Goal: Task Accomplishment & Management: Manage account settings

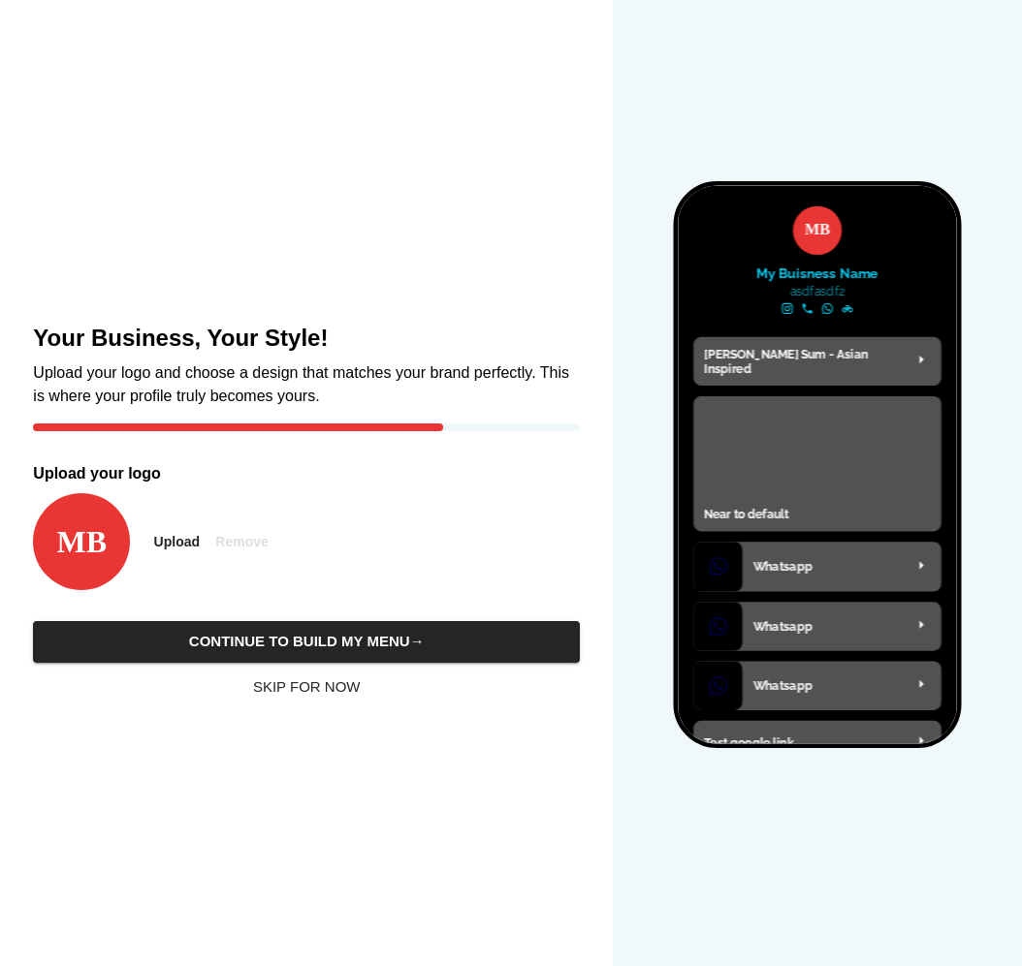
click at [511, 3] on div "Your Business, Your Style! Upload your logo and choose a design that matches yo…" at bounding box center [306, 483] width 562 height 966
click at [296, 698] on span "Skip for Now" at bounding box center [306, 687] width 525 height 25
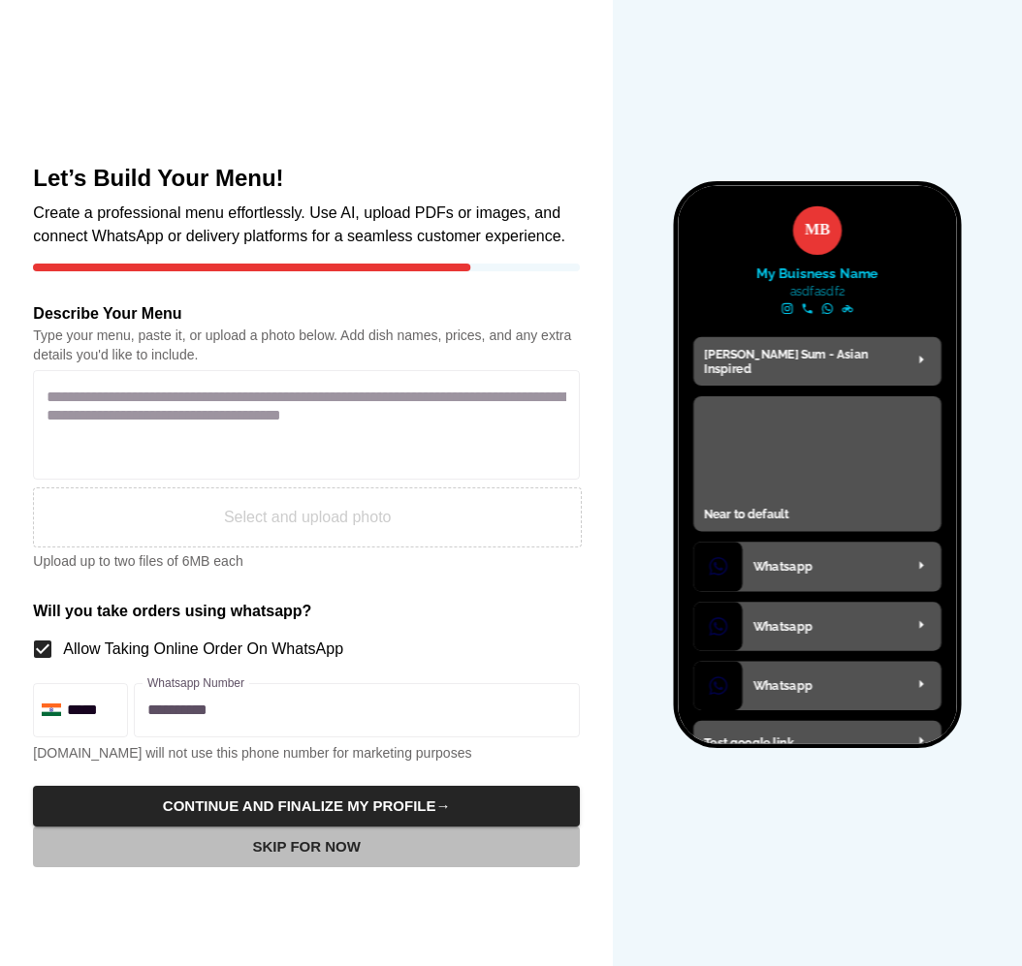
click at [312, 845] on span "Skip for Now" at bounding box center [306, 847] width 525 height 25
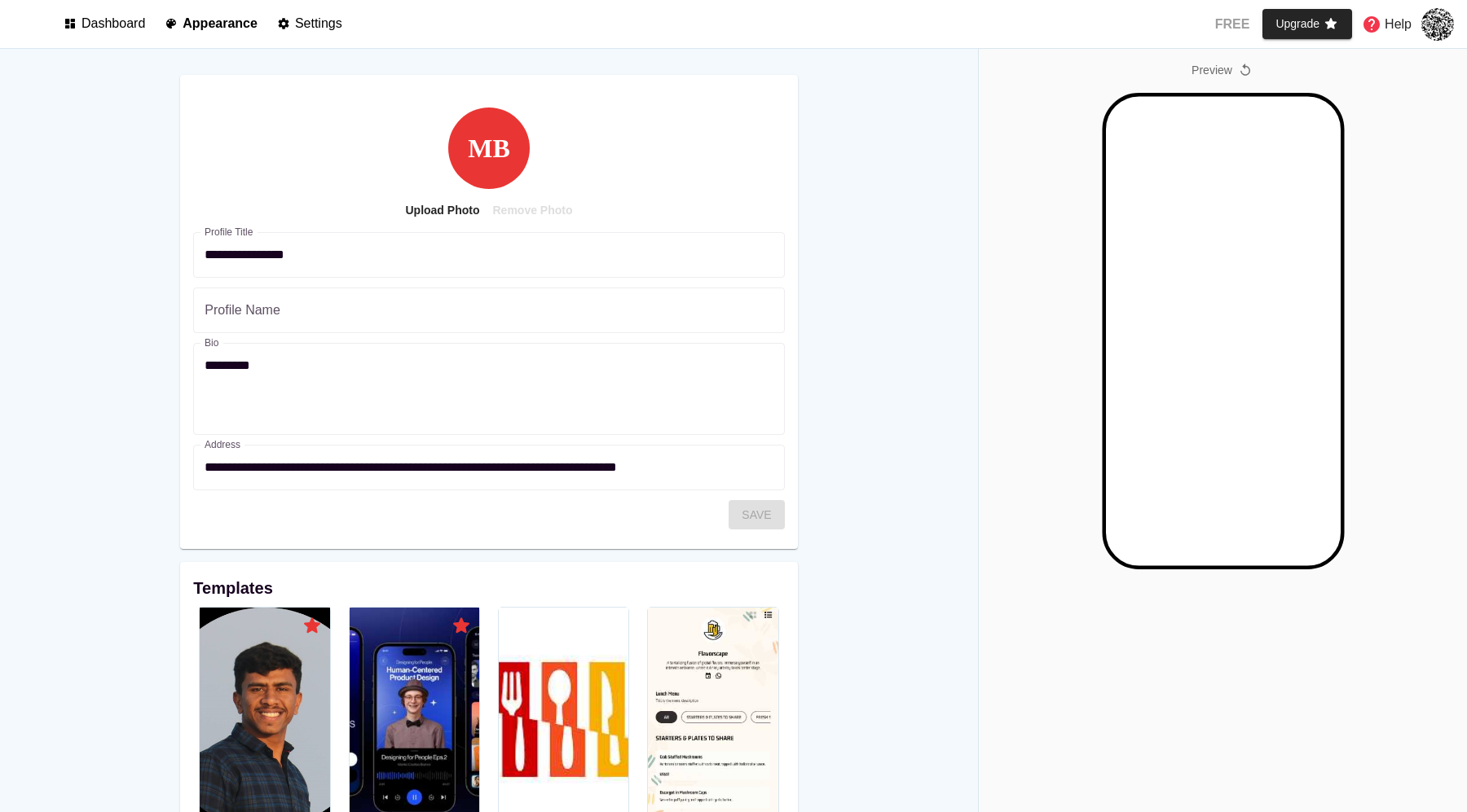
select select "*******"
